Goal: Information Seeking & Learning: Learn about a topic

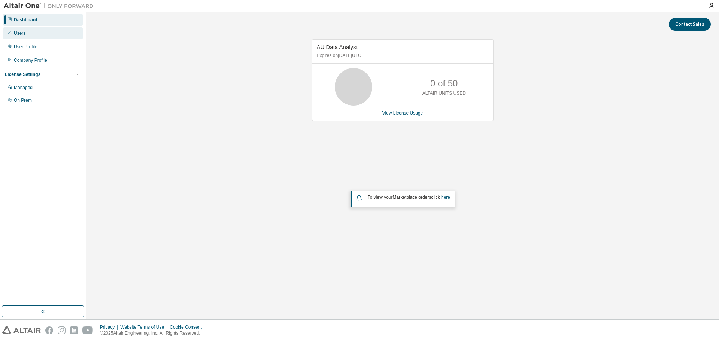
click at [36, 37] on div "Users" at bounding box center [43, 33] width 80 height 12
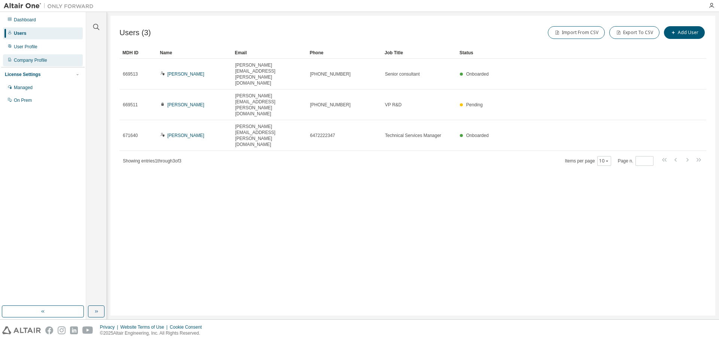
click at [38, 63] on div "Company Profile" at bounding box center [30, 60] width 33 height 6
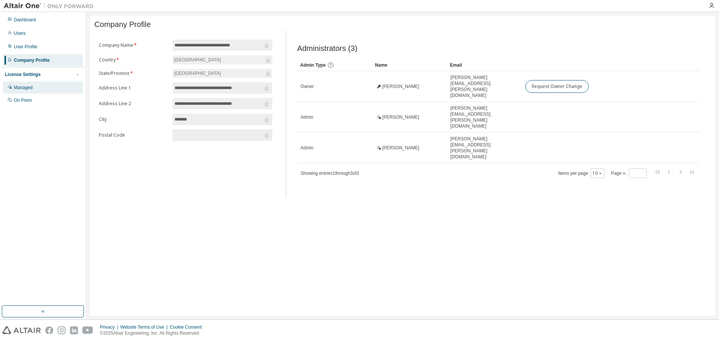
click at [31, 90] on div "Managed" at bounding box center [23, 88] width 19 height 6
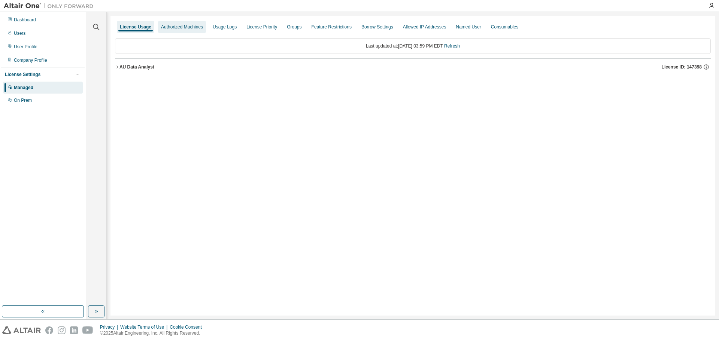
click at [186, 26] on div "Authorized Machines" at bounding box center [182, 27] width 42 height 6
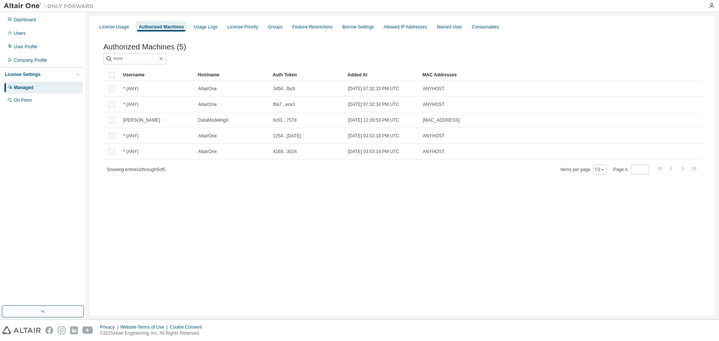
click at [282, 26] on div "License Usage Authorized Machines Usage Logs License Priority Groups Feature Re…" at bounding box center [402, 26] width 617 height 13
click at [247, 24] on div "License Priority" at bounding box center [242, 27] width 37 height 12
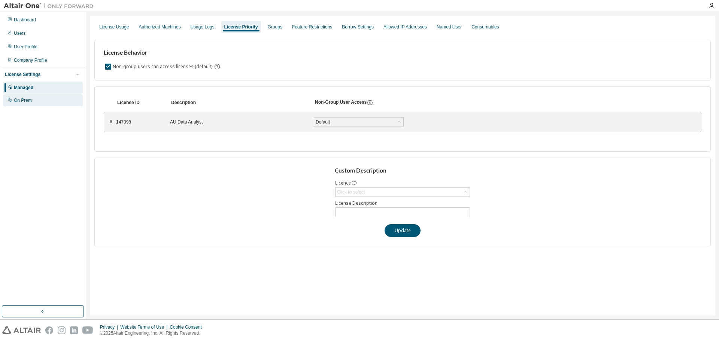
click at [37, 97] on div "On Prem" at bounding box center [43, 100] width 80 height 12
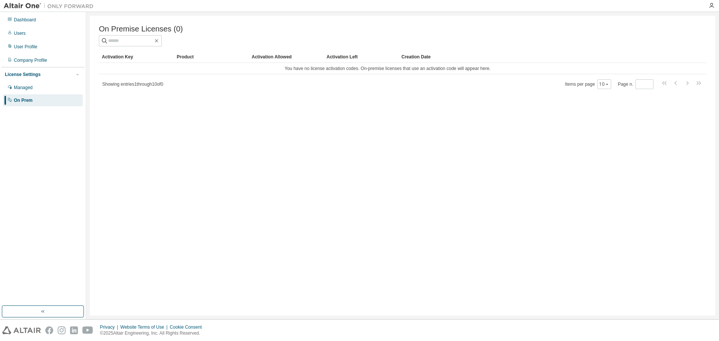
click at [497, 46] on div at bounding box center [403, 40] width 608 height 11
click at [21, 28] on div "Users" at bounding box center [43, 33] width 80 height 12
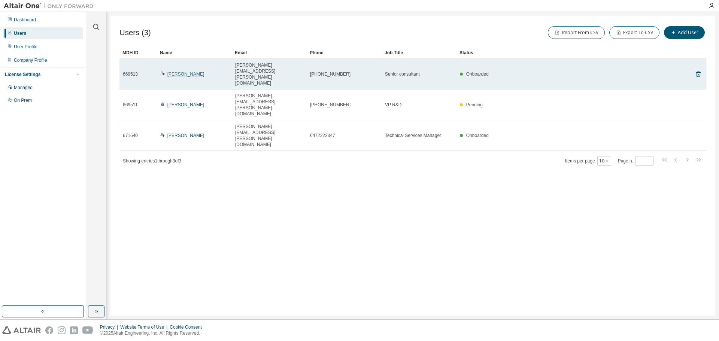
click at [183, 72] on link "Thomas Chu" at bounding box center [185, 74] width 37 height 5
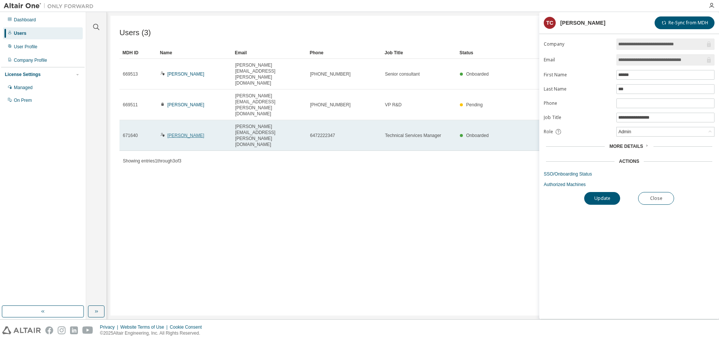
click at [186, 133] on link "Jacob Furtado" at bounding box center [185, 135] width 37 height 5
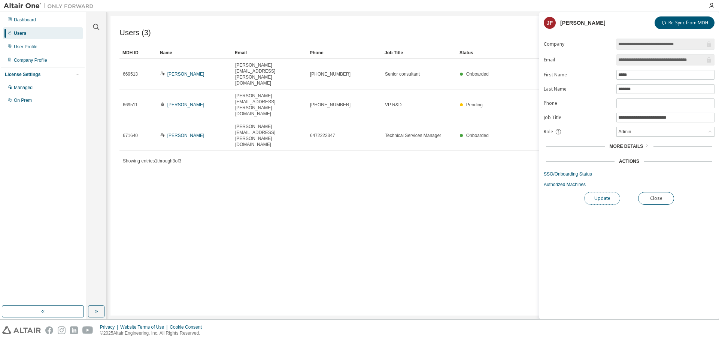
click at [600, 194] on button "Update" at bounding box center [602, 198] width 36 height 13
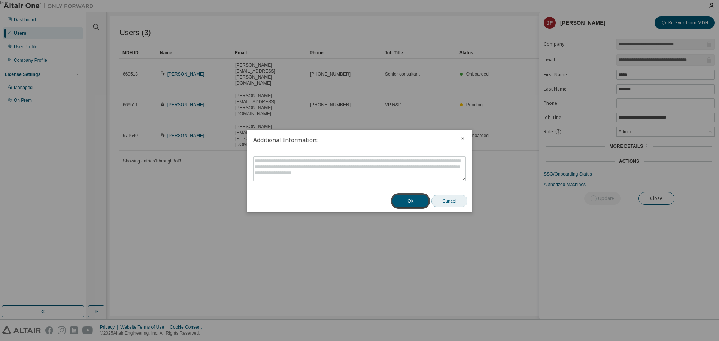
click at [458, 200] on button "Cancel" at bounding box center [450, 201] width 36 height 13
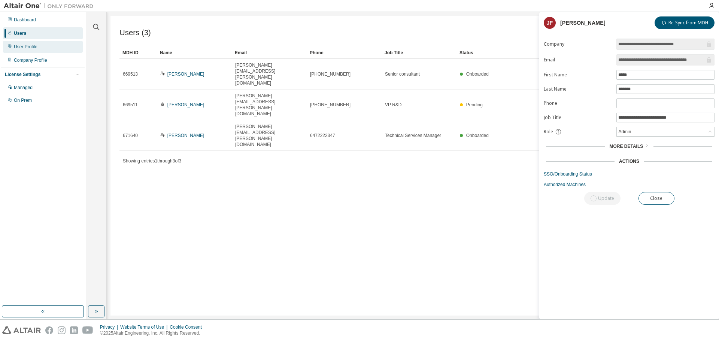
click at [37, 47] on div "User Profile" at bounding box center [43, 47] width 80 height 12
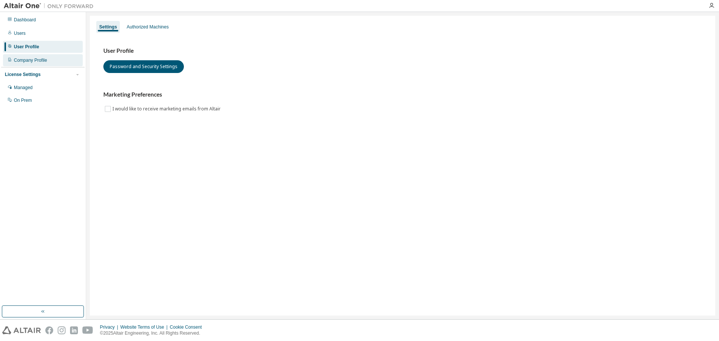
click at [37, 58] on div "Company Profile" at bounding box center [30, 60] width 33 height 6
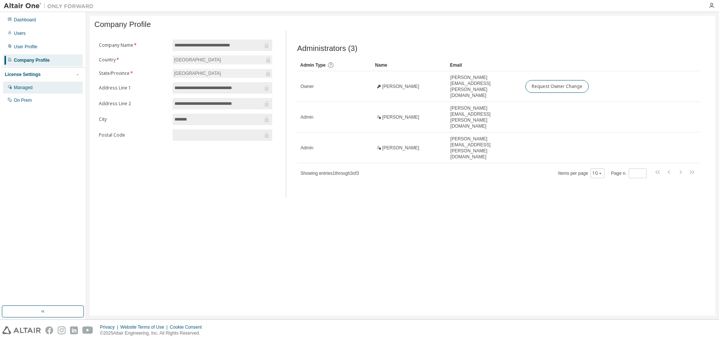
click at [26, 93] on div "Managed" at bounding box center [43, 88] width 80 height 12
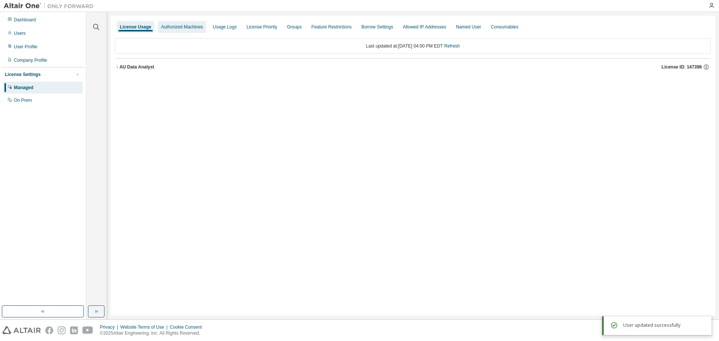
click at [194, 30] on div "Authorized Machines" at bounding box center [182, 27] width 48 height 12
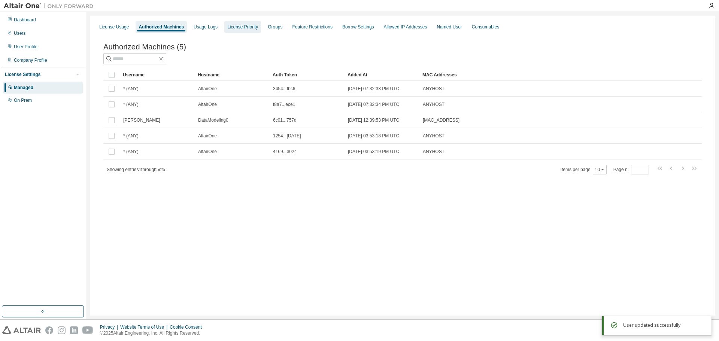
click at [237, 23] on div "License Priority" at bounding box center [242, 27] width 37 height 12
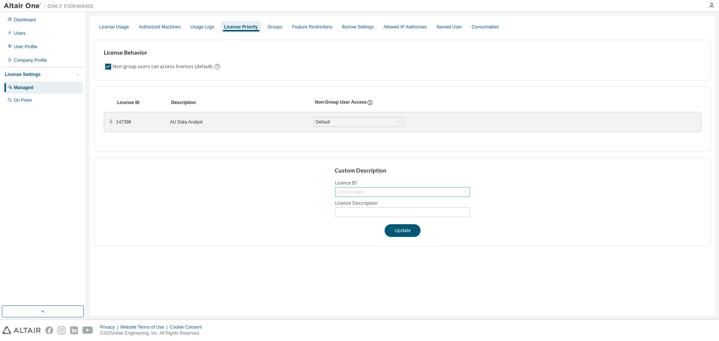
click at [354, 192] on div "Click to select" at bounding box center [351, 192] width 28 height 6
click at [355, 212] on li "147398 - AU Data Analyst" at bounding box center [402, 213] width 133 height 10
type input "**********"
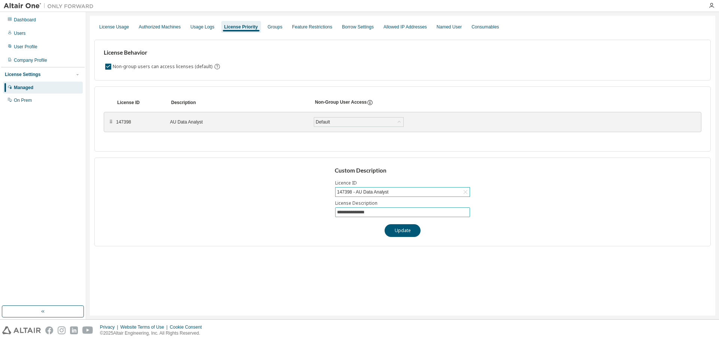
click at [348, 212] on input "**********" at bounding box center [402, 212] width 131 height 6
click at [343, 122] on div "Default" at bounding box center [358, 122] width 89 height 9
click at [272, 30] on div "Groups" at bounding box center [275, 27] width 15 height 6
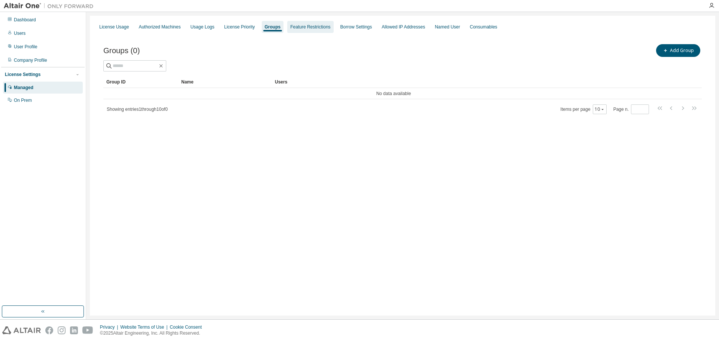
click at [306, 29] on div "Feature Restrictions" at bounding box center [310, 27] width 40 height 6
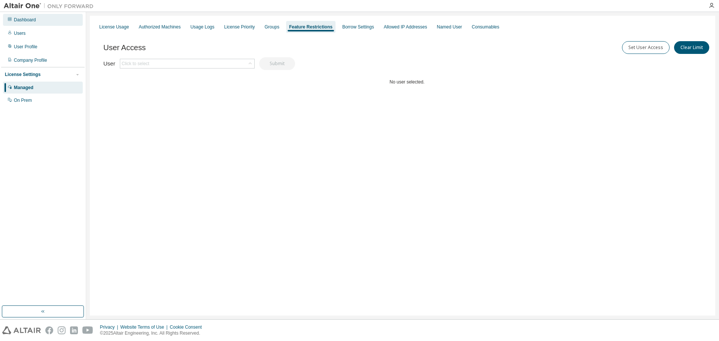
click at [36, 18] on div "Dashboard" at bounding box center [43, 20] width 80 height 12
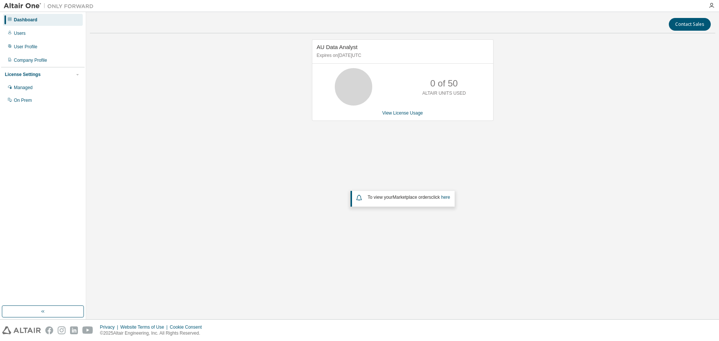
click at [393, 117] on div "AU Data Analyst Expires on September 12, 2025 UTC 0 of 50 ALTAIR UNITS USED Vie…" at bounding box center [403, 80] width 182 height 82
click at [397, 109] on div "AU Data Analyst Expires on September 12, 2025 UTC 0 of 50 ALTAIR UNITS USED Vie…" at bounding box center [403, 80] width 182 height 82
click at [397, 112] on link "View License Usage" at bounding box center [402, 113] width 41 height 5
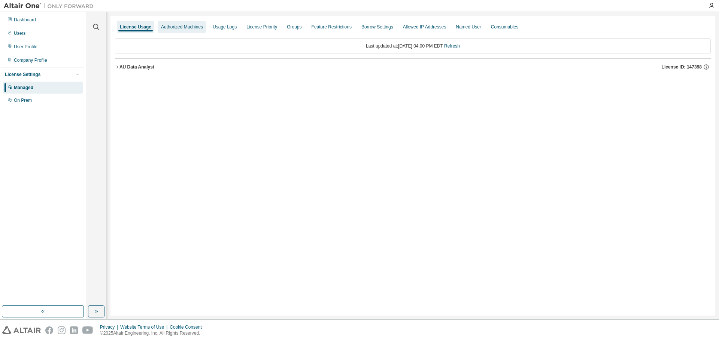
click at [189, 25] on div "Authorized Machines" at bounding box center [182, 27] width 42 height 6
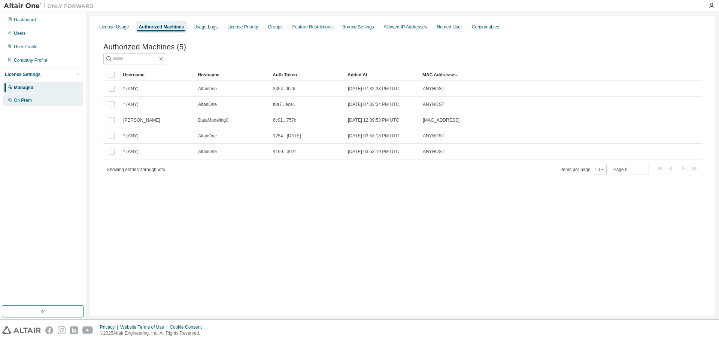
click at [40, 95] on div "On Prem" at bounding box center [43, 100] width 80 height 12
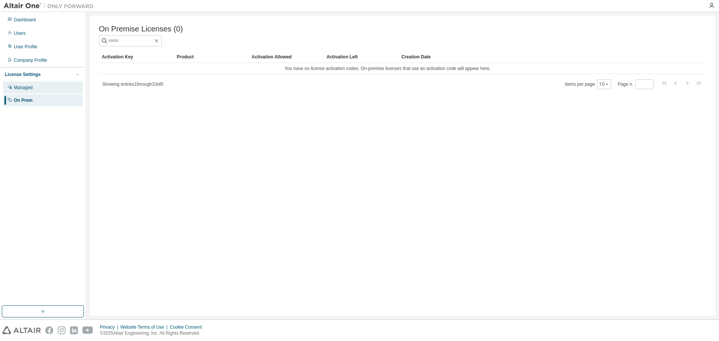
click at [36, 88] on div "Managed" at bounding box center [43, 88] width 80 height 12
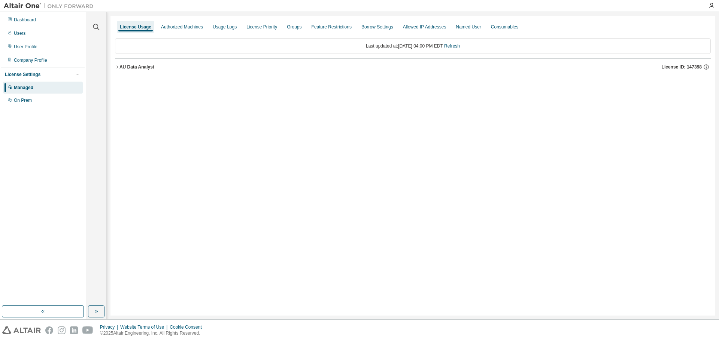
click at [122, 68] on div "AU Data Analyst" at bounding box center [136, 67] width 35 height 6
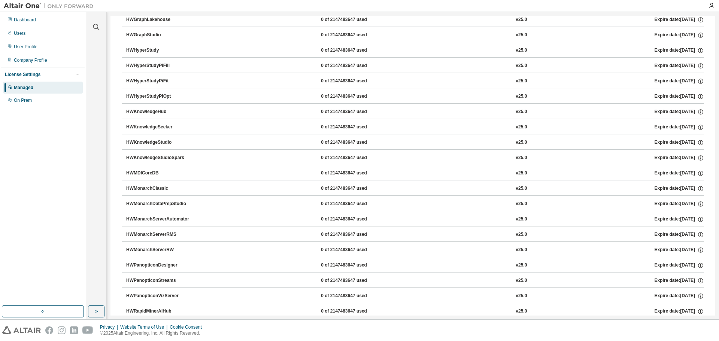
scroll to position [447, 0]
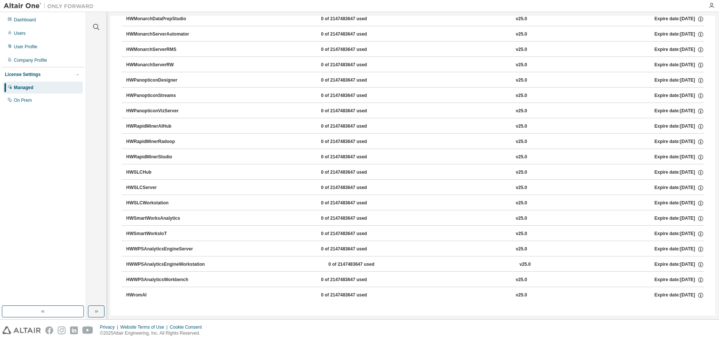
click at [176, 174] on div "HWSLCHub" at bounding box center [159, 172] width 67 height 7
click at [697, 171] on icon "button" at bounding box center [700, 172] width 7 height 7
click at [697, 172] on icon "button" at bounding box center [700, 172] width 7 height 7
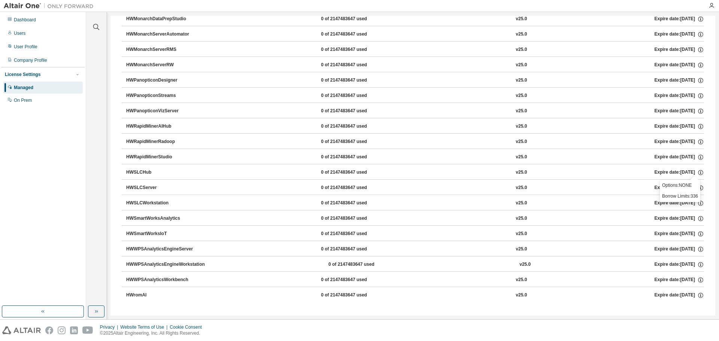
click at [197, 164] on button "HWRapidMinerStudio 0 of 2147483647 used v25.0 Expire date: 2025-09-12" at bounding box center [415, 157] width 578 height 16
click at [163, 166] on button "HWSLCHub 0 of 2147483647 used v25.0 Expire date: 2025-09-12" at bounding box center [415, 172] width 578 height 16
drag, startPoint x: 346, startPoint y: 173, endPoint x: 390, endPoint y: 172, distance: 44.6
click at [388, 174] on div "HWSLCHub 0 of 2147483647 used v25.0 Expire date: 2025-09-12" at bounding box center [415, 172] width 578 height 7
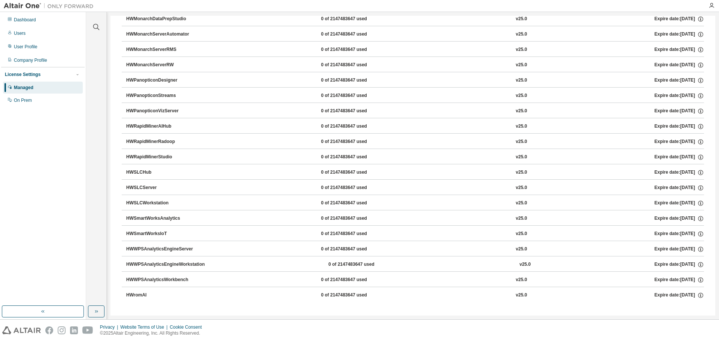
drag, startPoint x: 339, startPoint y: 174, endPoint x: 349, endPoint y: 174, distance: 9.4
click at [340, 174] on div "0 of 2147483647 used" at bounding box center [354, 172] width 67 height 7
drag, startPoint x: 338, startPoint y: 174, endPoint x: 391, endPoint y: 179, distance: 53.4
click at [374, 177] on button "HWSLCHub 0 of 2147483647 used v25.0 Expire date: 2025-09-12" at bounding box center [415, 172] width 578 height 16
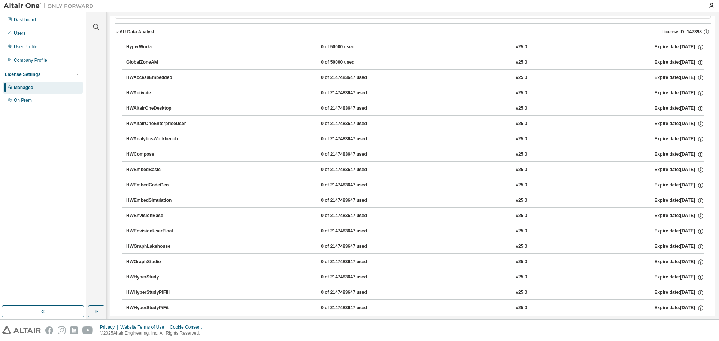
scroll to position [0, 0]
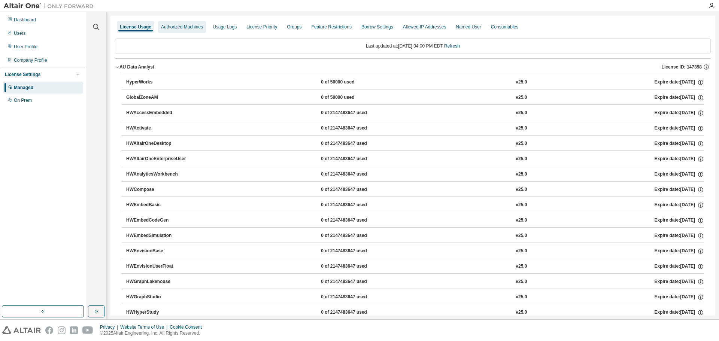
click at [191, 25] on div "Authorized Machines" at bounding box center [182, 27] width 42 height 6
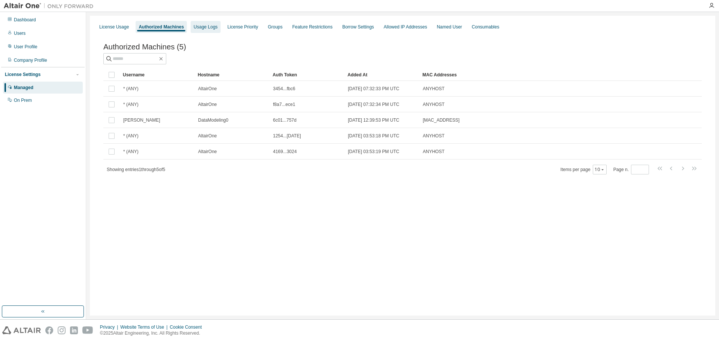
click at [211, 25] on div "Usage Logs" at bounding box center [206, 27] width 24 height 6
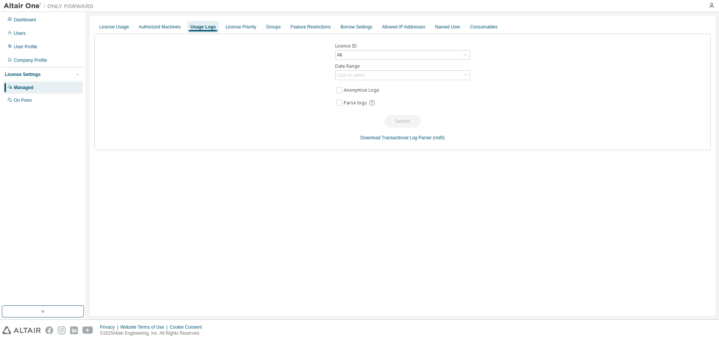
click at [711, 1] on div at bounding box center [711, 5] width 15 height 11
click at [712, 4] on icon "button" at bounding box center [712, 6] width 6 height 6
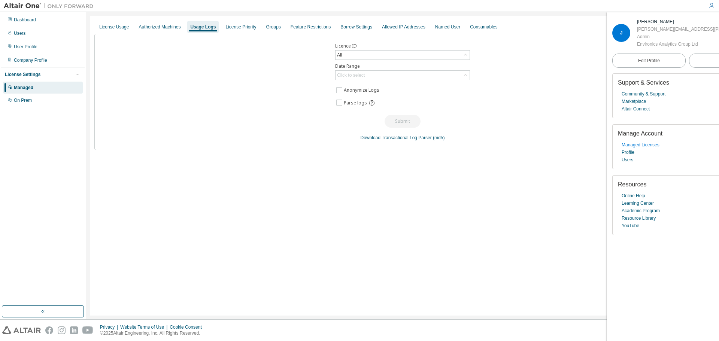
click at [644, 149] on link "Managed Licenses" at bounding box center [641, 144] width 38 height 7
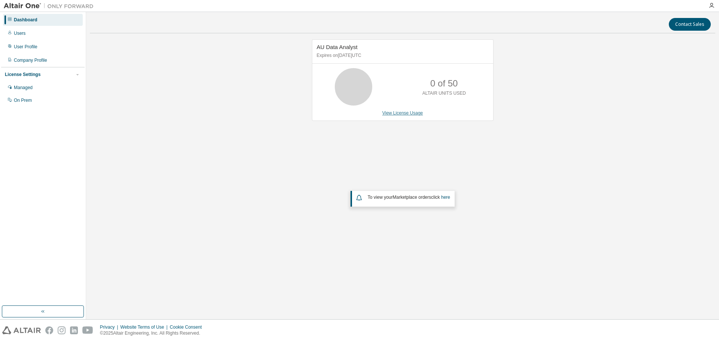
click at [405, 115] on link "View License Usage" at bounding box center [402, 113] width 41 height 5
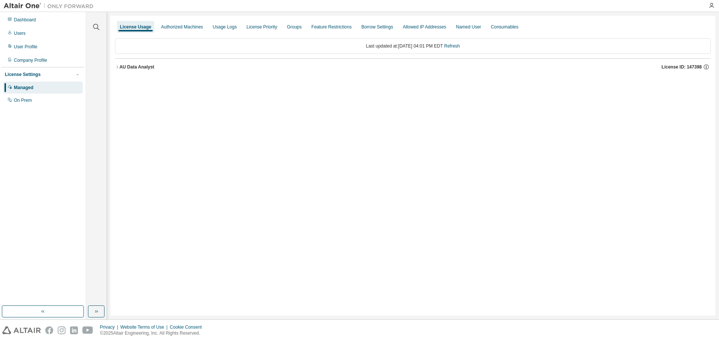
click at [125, 66] on div "AU Data Analyst" at bounding box center [136, 67] width 35 height 6
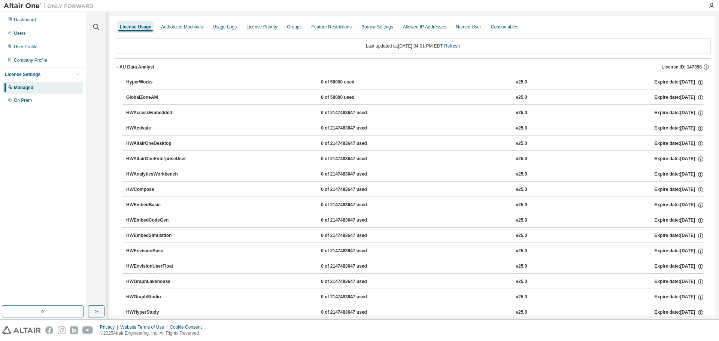
click at [367, 78] on button "HyperWorks 0 of 50000 used v25.0 Expire date: 2025-09-12" at bounding box center [415, 82] width 578 height 16
click at [346, 94] on button "GlobalZoneAM 0 of 50000 used v25.0 Expire date: 2025-09-12" at bounding box center [415, 98] width 578 height 16
click at [330, 112] on div "0 of 2147483647 used" at bounding box center [354, 113] width 67 height 7
click at [325, 130] on div "0 of 2147483647 used" at bounding box center [354, 128] width 67 height 7
click at [322, 142] on div "0 of 2147483647 used" at bounding box center [354, 143] width 67 height 7
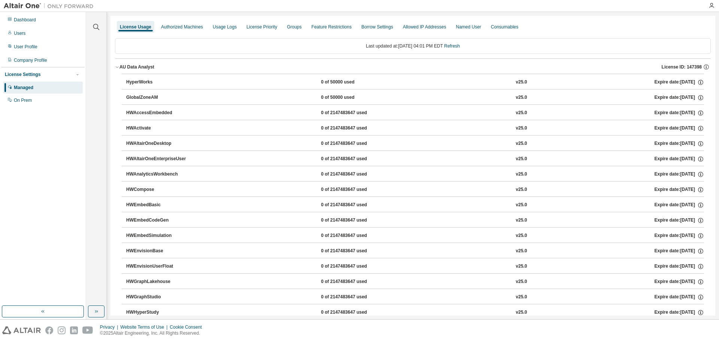
click at [315, 159] on div "HWAltairOneEnterpriseUser 0 of 2147483647 used v25.0 Expire date: 2025-09-12" at bounding box center [415, 159] width 578 height 7
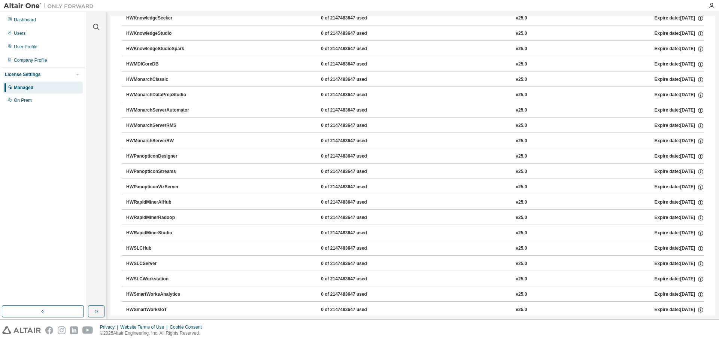
scroll to position [447, 0]
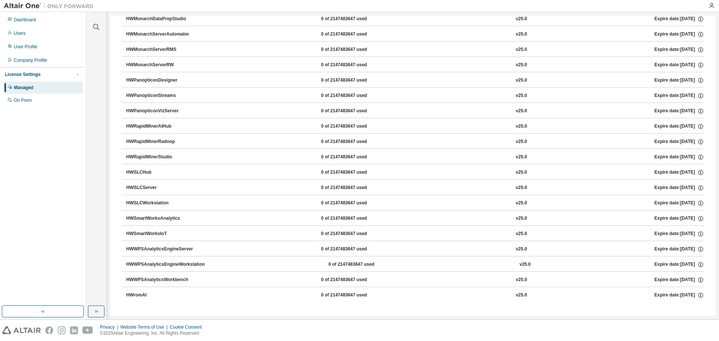
click at [155, 279] on div "HWWPSAnalyticsWorkbench" at bounding box center [159, 280] width 67 height 7
click at [161, 264] on div "HWWPSAnalyticsEngineWorkstation" at bounding box center [165, 264] width 79 height 7
click at [145, 173] on div "HWSLCHub" at bounding box center [159, 172] width 67 height 7
click at [23, 25] on div "Dashboard" at bounding box center [43, 20] width 80 height 12
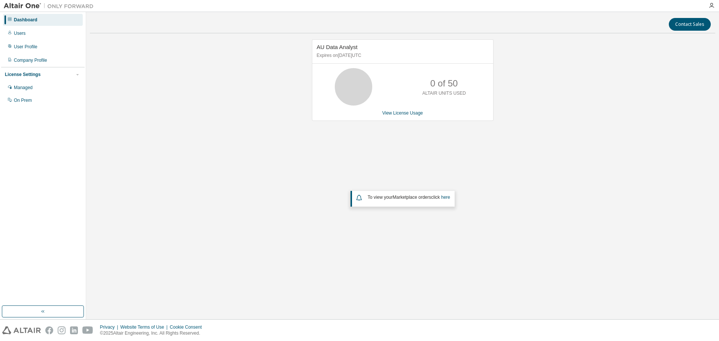
click at [363, 82] on icon at bounding box center [353, 87] width 19 height 19
click at [445, 88] on p "0 of 50" at bounding box center [443, 83] width 27 height 13
click at [455, 92] on p "ALTAIR UNITS USED" at bounding box center [444, 93] width 43 height 6
click at [38, 33] on div "Users" at bounding box center [43, 33] width 80 height 12
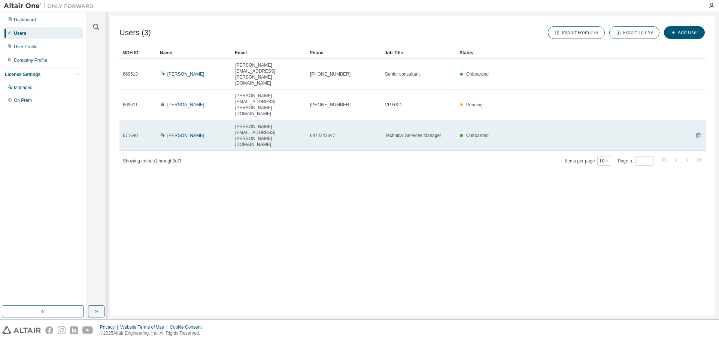
click at [126, 133] on span "671640" at bounding box center [130, 136] width 15 height 6
click at [175, 133] on link "Jacob Furtado" at bounding box center [185, 135] width 37 height 5
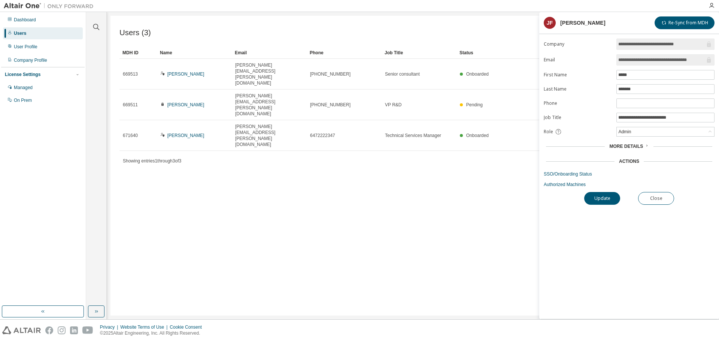
click at [632, 149] on span "More Details" at bounding box center [626, 146] width 34 height 5
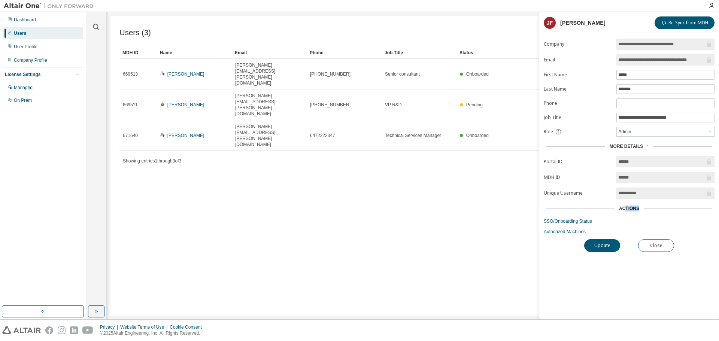
drag, startPoint x: 625, startPoint y: 210, endPoint x: 670, endPoint y: 212, distance: 45.0
click at [670, 212] on div "Actions" at bounding box center [629, 208] width 171 height 10
click at [579, 227] on form "**********" at bounding box center [629, 137] width 171 height 196
click at [568, 230] on link "Authorized Machines" at bounding box center [629, 232] width 171 height 6
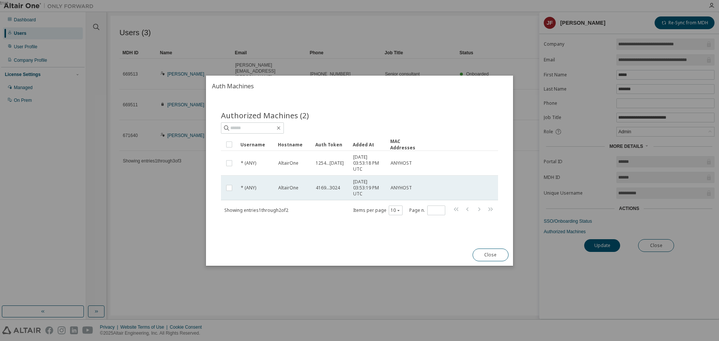
click at [333, 187] on span "4169...3024" at bounding box center [328, 188] width 24 height 6
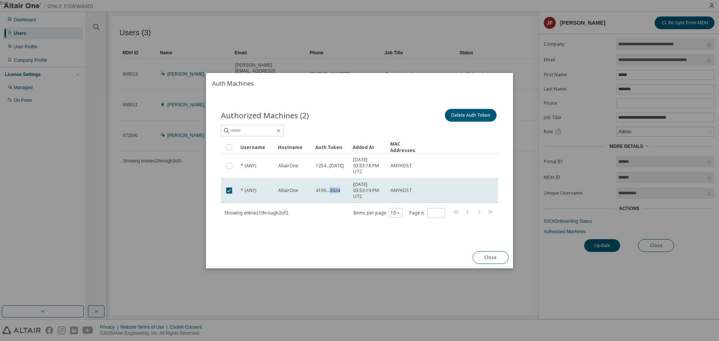
click at [333, 187] on td "4169...3024" at bounding box center [330, 190] width 37 height 25
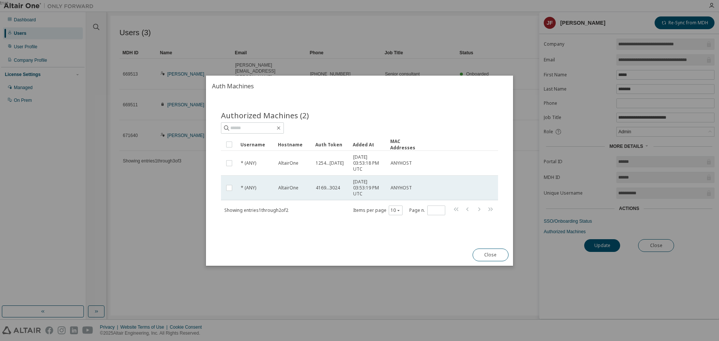
click at [333, 191] on td "4169...3024" at bounding box center [330, 188] width 37 height 25
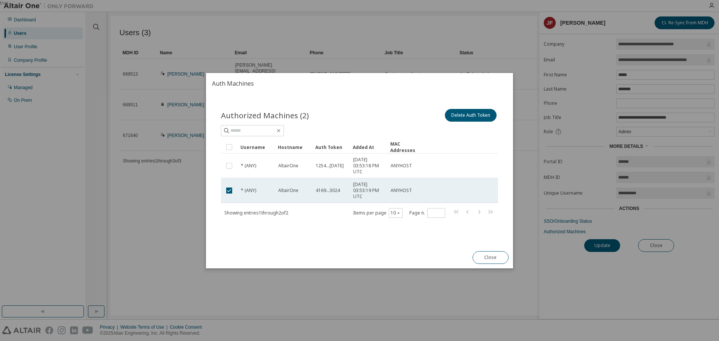
click at [333, 189] on span "4169...3024" at bounding box center [328, 191] width 24 height 6
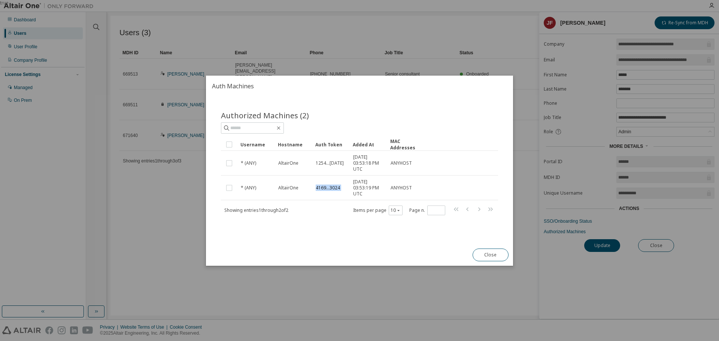
click at [333, 189] on span "4169...3024" at bounding box center [328, 188] width 24 height 6
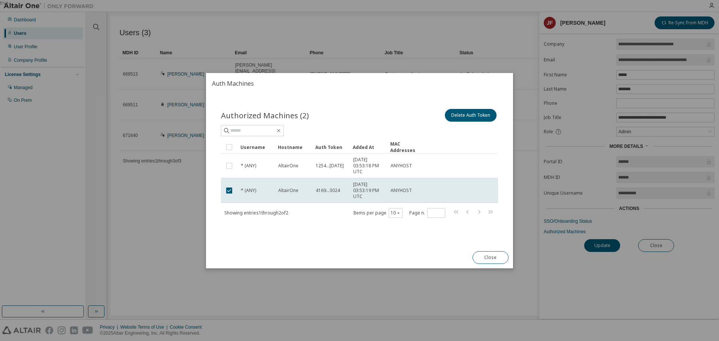
click at [333, 189] on span "4169...3024" at bounding box center [328, 191] width 24 height 6
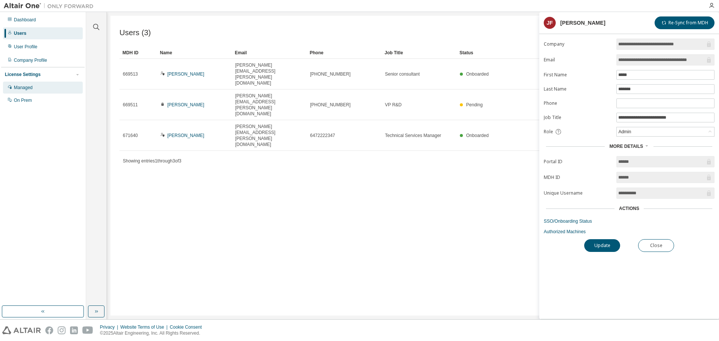
click at [35, 91] on div "Managed" at bounding box center [43, 88] width 80 height 12
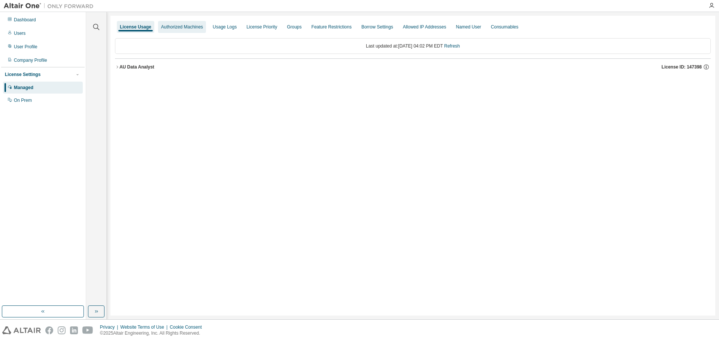
click at [190, 25] on div "Authorized Machines" at bounding box center [182, 27] width 42 height 6
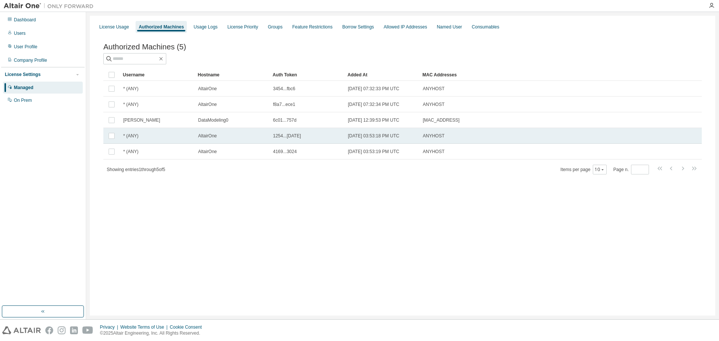
click at [154, 139] on div "* (ANY)" at bounding box center [157, 136] width 68 height 6
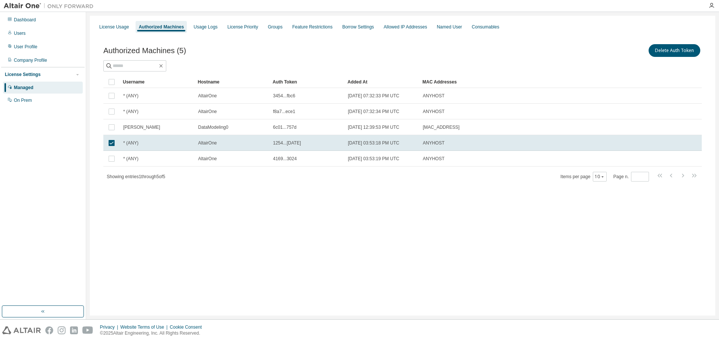
click at [148, 207] on div "License Usage Authorized Machines Usage Logs License Priority Groups Feature Re…" at bounding box center [403, 166] width 626 height 300
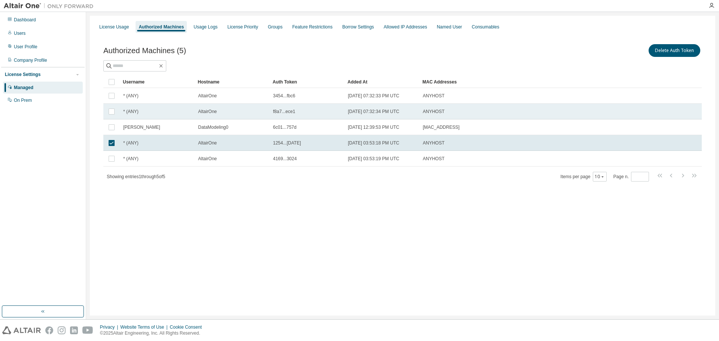
click at [154, 110] on div "* (ANY)" at bounding box center [157, 112] width 68 height 6
